Goal: Communication & Community: Share content

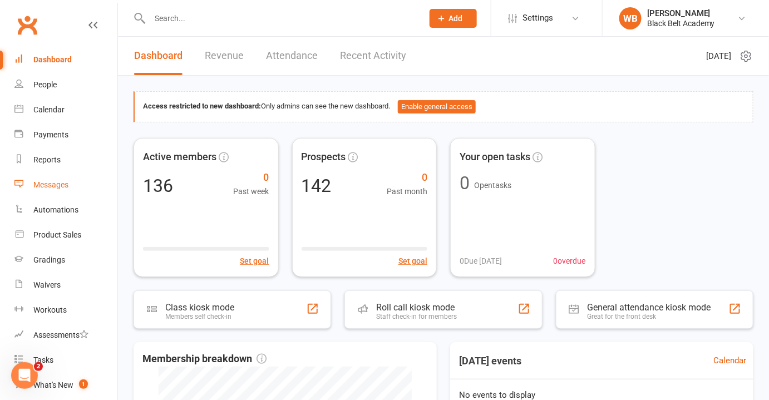
click at [57, 180] on div "Messages" at bounding box center [50, 184] width 35 height 9
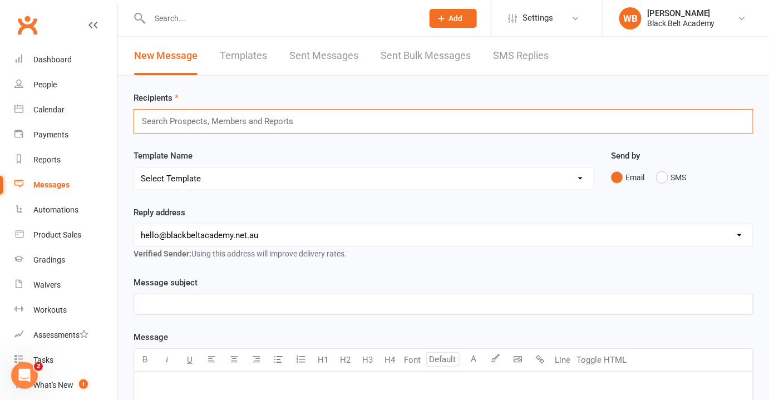
click at [200, 121] on input "text" at bounding box center [222, 121] width 163 height 14
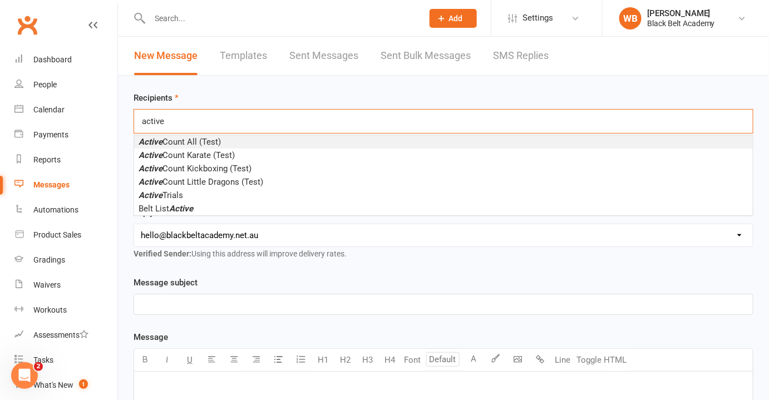
type input "active"
click at [217, 143] on span "Active Count All (Test)" at bounding box center [180, 142] width 82 height 10
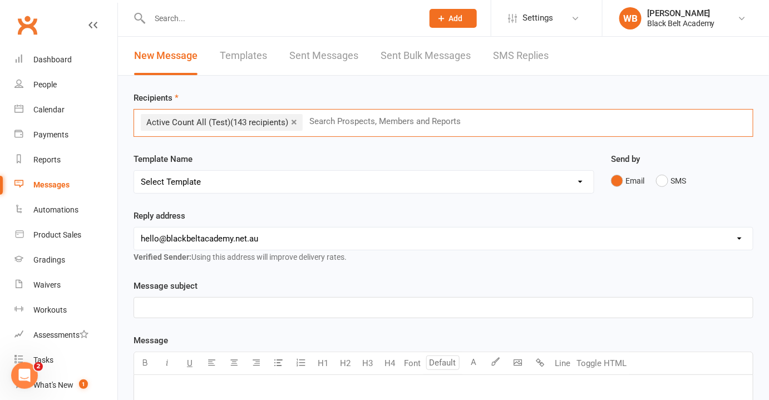
click at [220, 308] on p "﻿" at bounding box center [444, 307] width 606 height 13
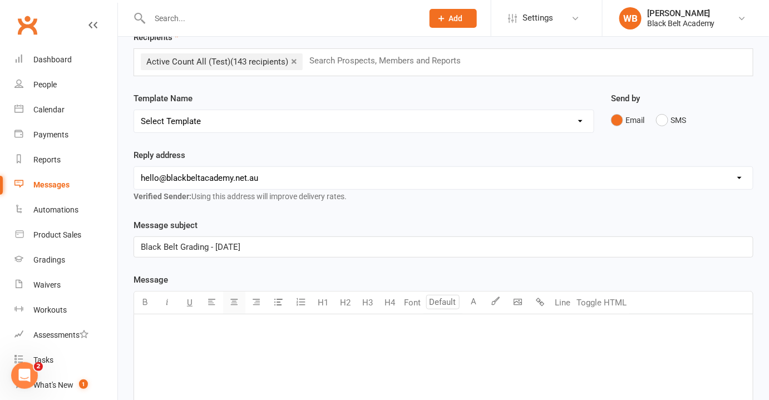
scroll to position [101, 0]
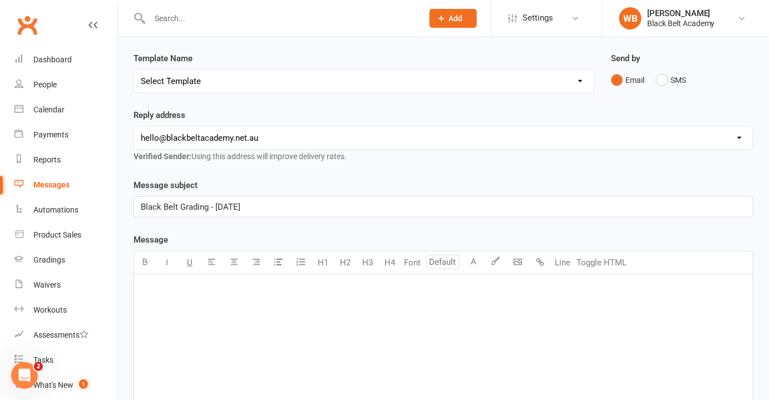
click at [214, 287] on p "﻿" at bounding box center [444, 288] width 606 height 13
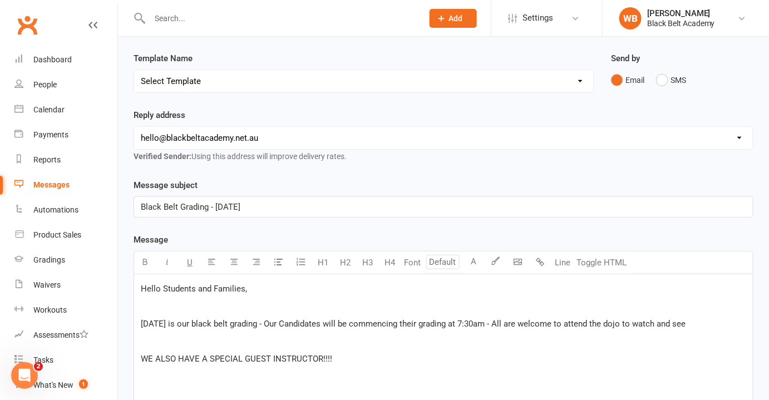
click at [375, 352] on p "WE ALSO HAVE A SPECIAL GUEST INSTRUCTOR!!!!" at bounding box center [444, 358] width 606 height 13
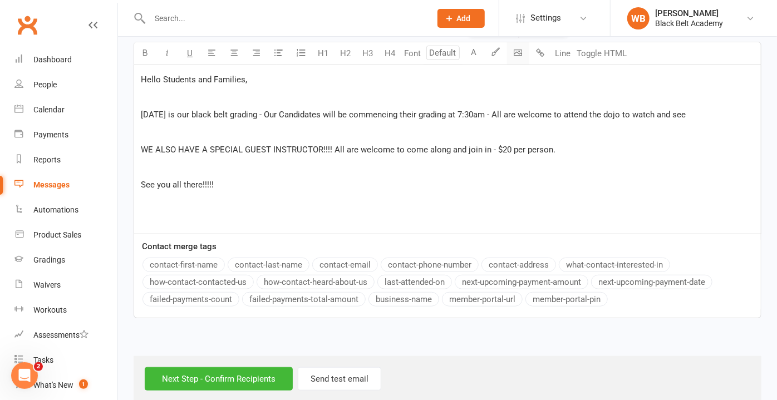
click at [517, 56] on body "Prospect Member Non-attending contact Class / event Appointment Grading event T…" at bounding box center [388, 47] width 777 height 709
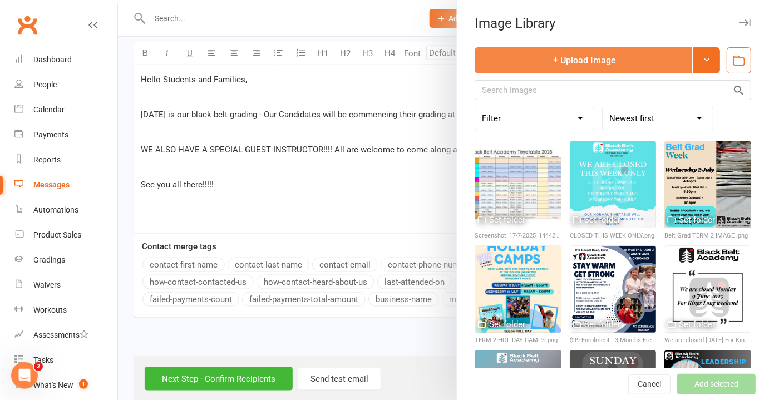
click at [529, 61] on button "Upload Image" at bounding box center [584, 60] width 218 height 26
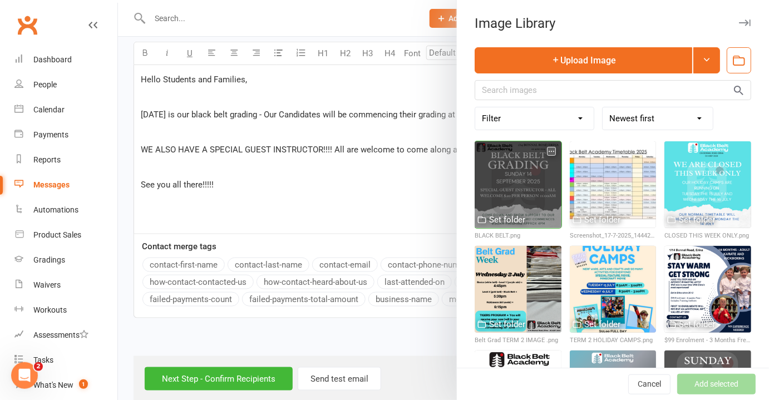
click at [526, 185] on div at bounding box center [518, 184] width 87 height 87
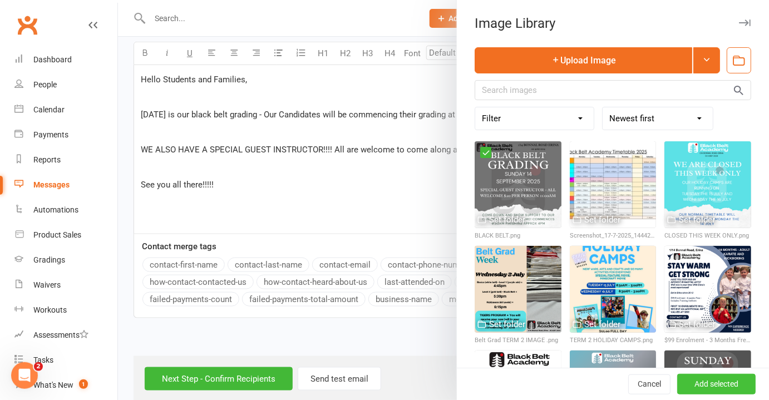
click at [706, 389] on button "Add selected" at bounding box center [717, 385] width 78 height 20
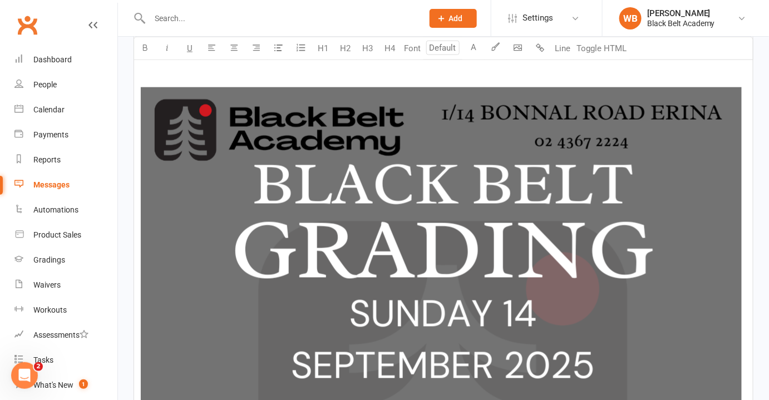
scroll to position [259, 0]
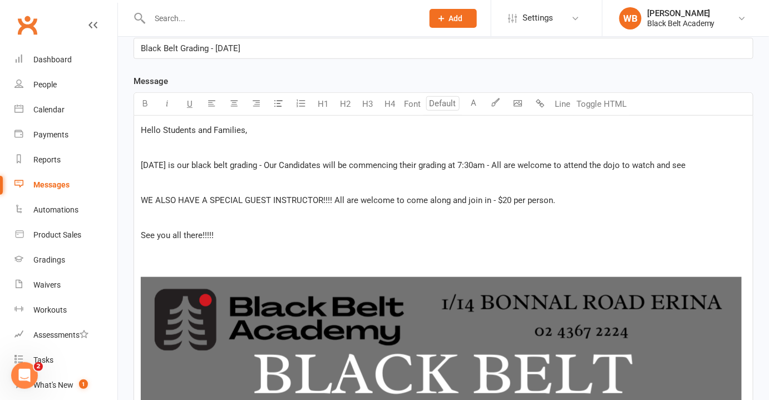
click at [568, 197] on p "WE ALSO HAVE A SPECIAL GUEST INSTRUCTOR!!!! All are welcome to come along and j…" at bounding box center [444, 200] width 606 height 13
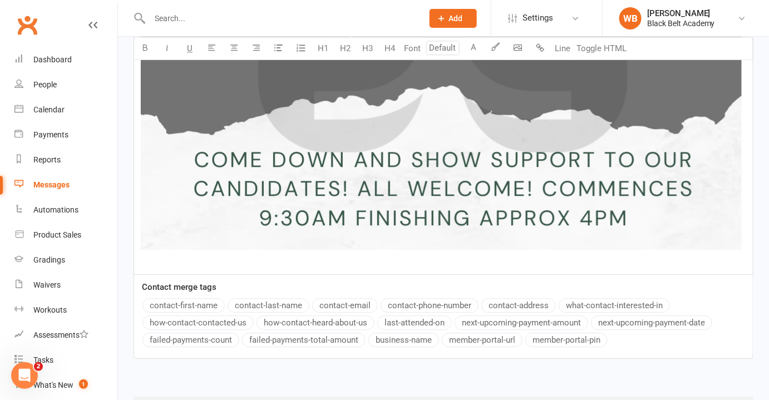
scroll to position [978, 0]
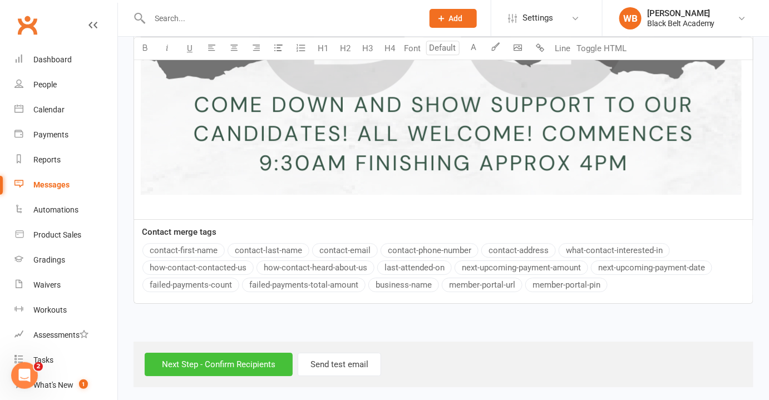
click at [234, 360] on input "Next Step - Confirm Recipients" at bounding box center [219, 364] width 148 height 23
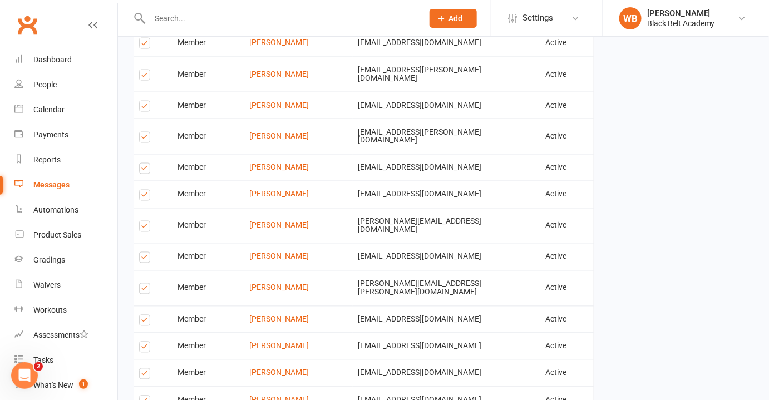
scroll to position [2161, 0]
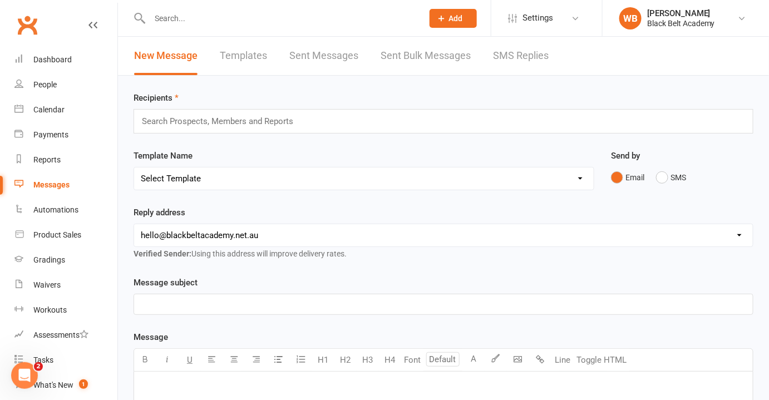
click at [201, 301] on p "﻿" at bounding box center [444, 304] width 606 height 13
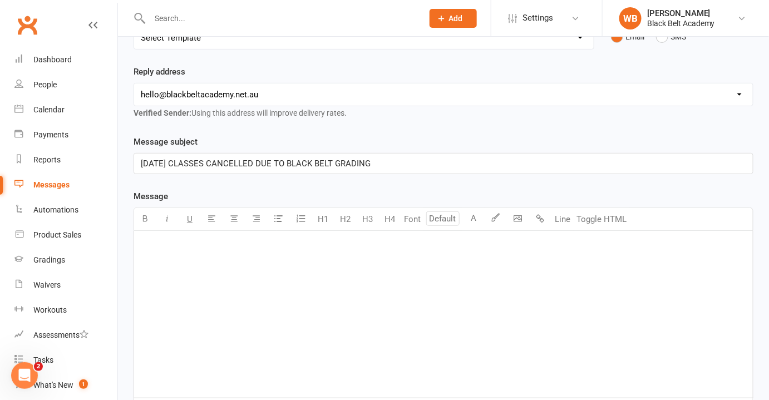
scroll to position [151, 0]
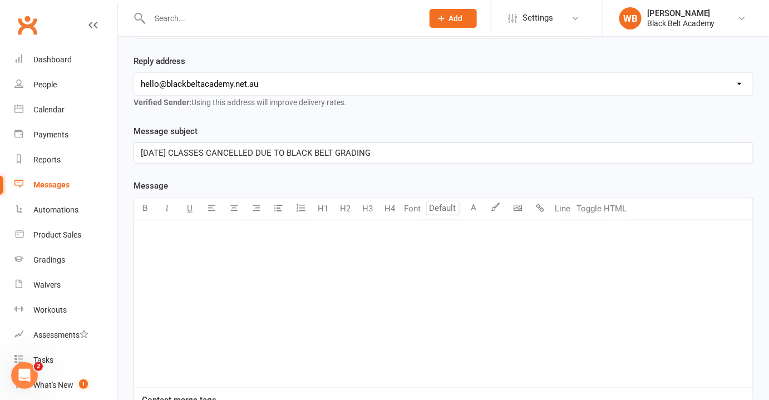
click at [225, 245] on div "﻿" at bounding box center [443, 303] width 619 height 167
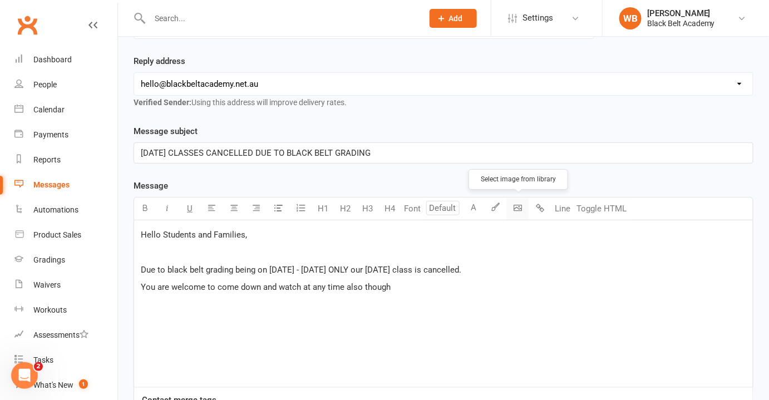
click at [521, 206] on body "Prospect Member Non-attending contact Class / event Appointment Grading event T…" at bounding box center [384, 203] width 769 height 704
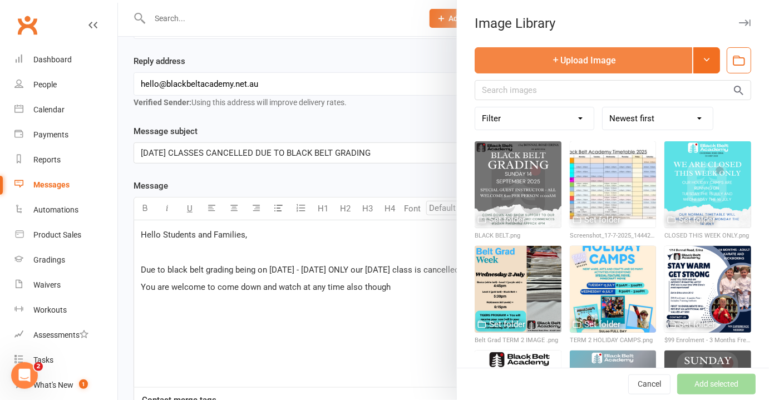
click at [537, 50] on button "Upload Image" at bounding box center [584, 60] width 218 height 26
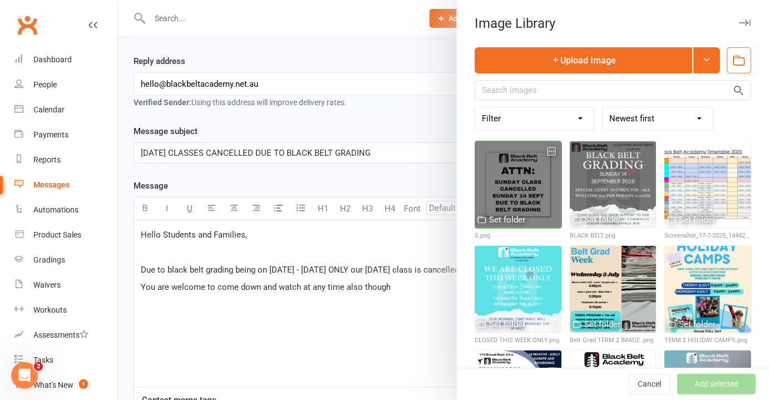
click at [508, 198] on div at bounding box center [518, 184] width 87 height 87
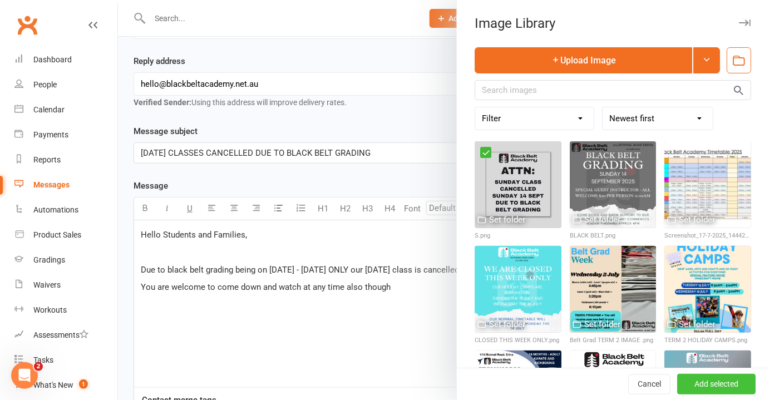
click at [706, 385] on button "Add selected" at bounding box center [717, 385] width 78 height 20
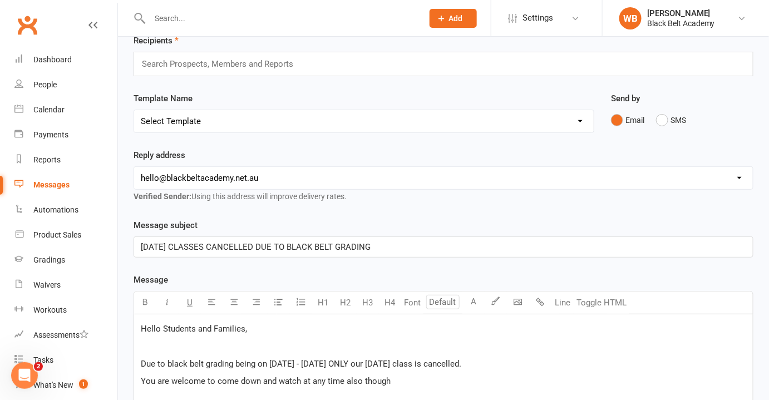
scroll to position [50, 0]
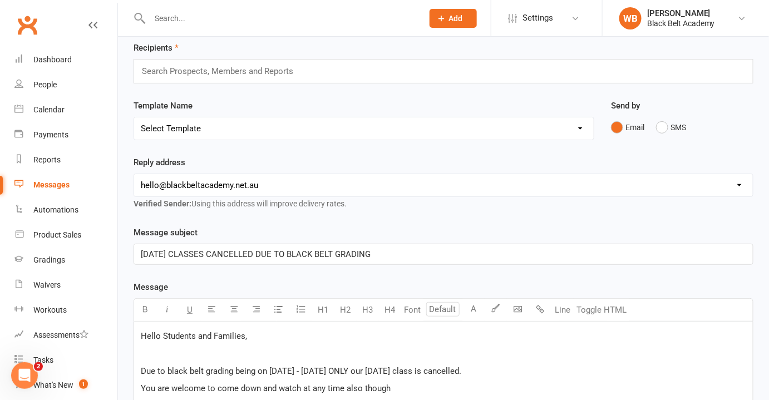
click at [357, 67] on div "Search Prospects, Members and Reports" at bounding box center [444, 71] width 620 height 24
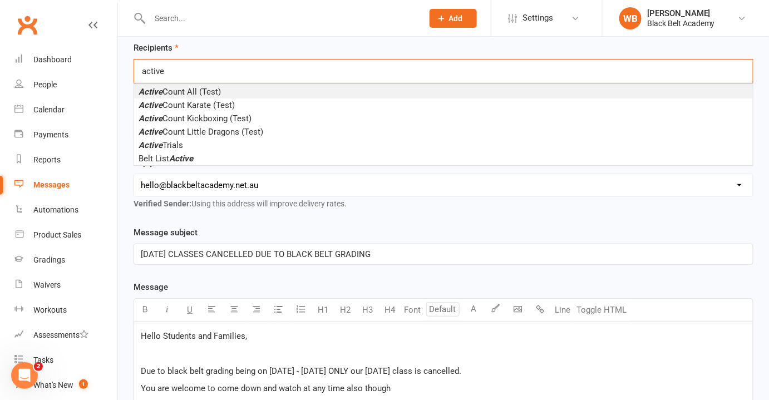
type input "active"
click at [309, 87] on li "Active Count All (Test)" at bounding box center [443, 91] width 619 height 13
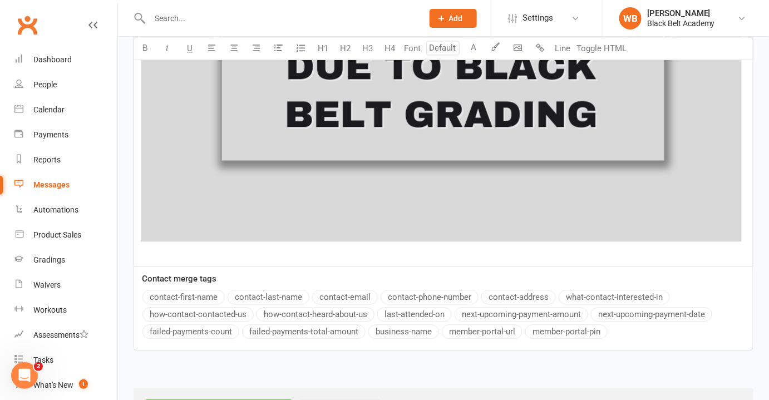
scroll to position [873, 0]
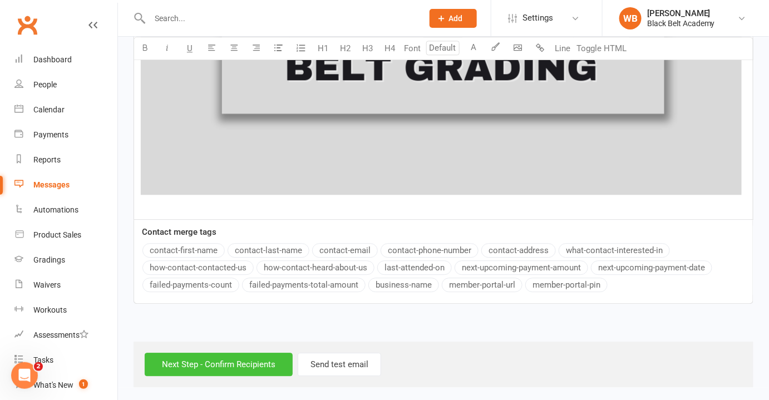
click at [173, 361] on input "Next Step - Confirm Recipients" at bounding box center [219, 364] width 148 height 23
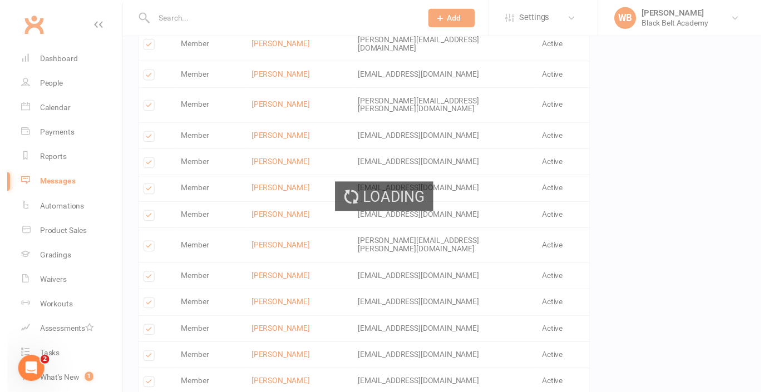
scroll to position [2038, 0]
